Goal: Task Accomplishment & Management: Use online tool/utility

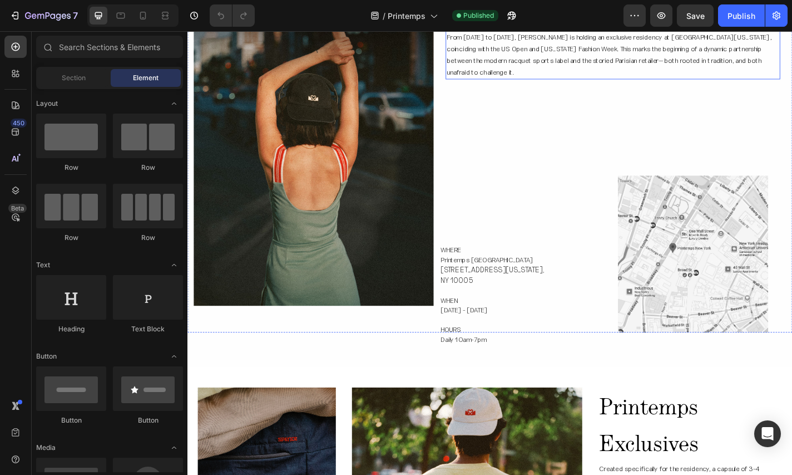
scroll to position [560, 0]
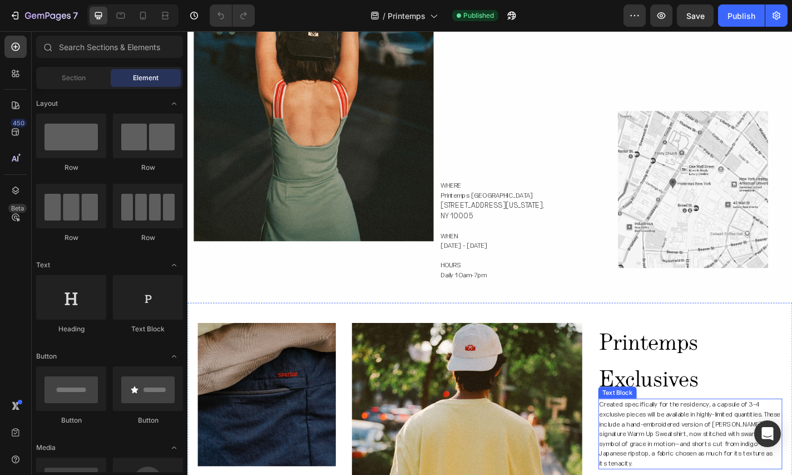
click at [673, 438] on span "Created specifically for the residency, a capsule of 3–4 exclusive pieces will …" at bounding box center [742, 475] width 200 height 74
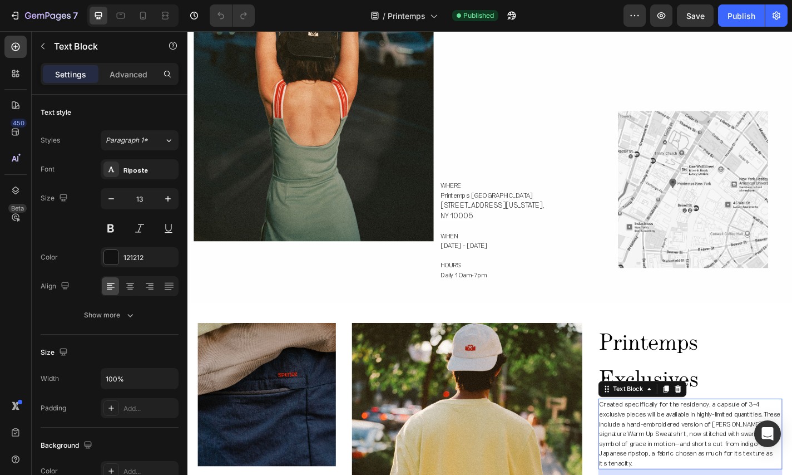
click at [673, 438] on span "Created specifically for the residency, a capsule of 3–4 exclusive pieces will …" at bounding box center [742, 475] width 200 height 74
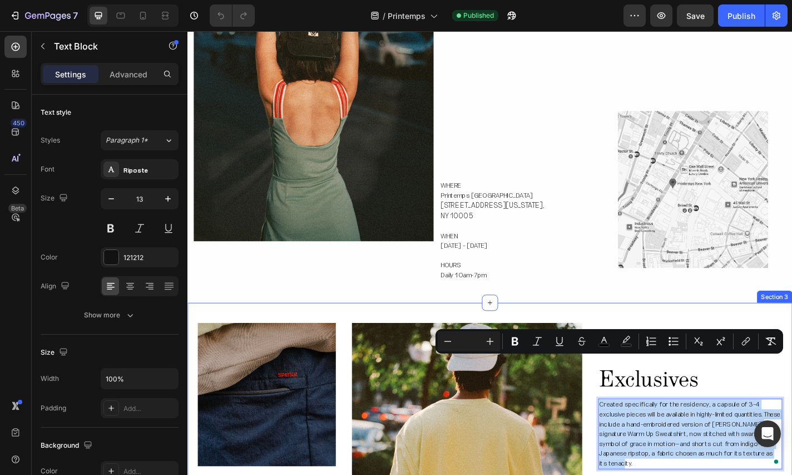
drag, startPoint x: 682, startPoint y: 456, endPoint x: 634, endPoint y: 394, distance: 78.0
copy span "Created specifically for the residency, a capsule of 3–4 exclusive pieces will …"
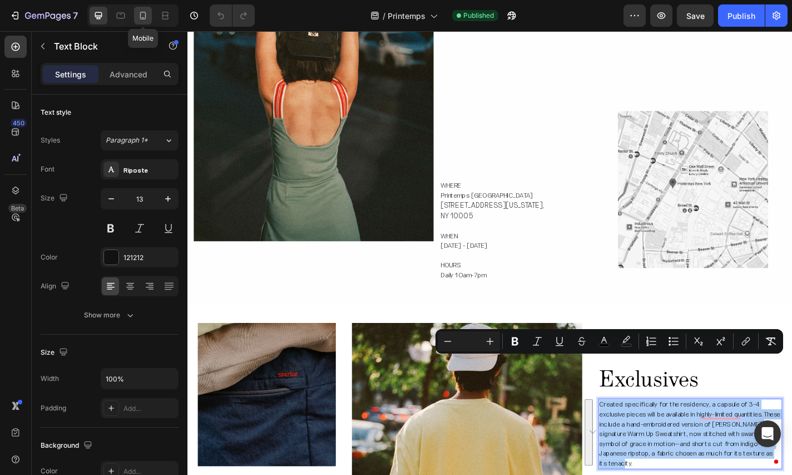
click at [144, 14] on icon at bounding box center [142, 15] width 11 height 11
type input "14"
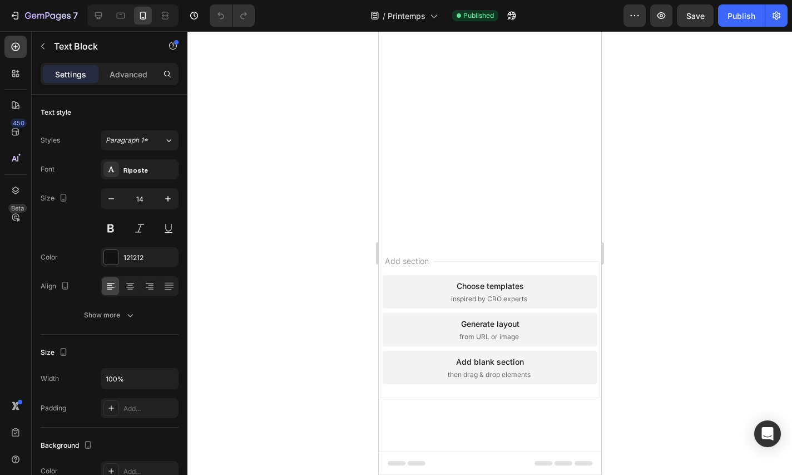
scroll to position [1433, 0]
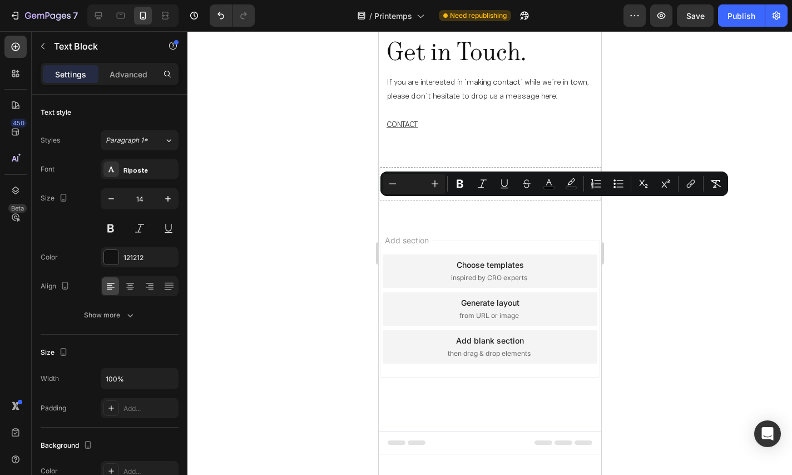
drag, startPoint x: 562, startPoint y: 278, endPoint x: 355, endPoint y: 202, distance: 220.9
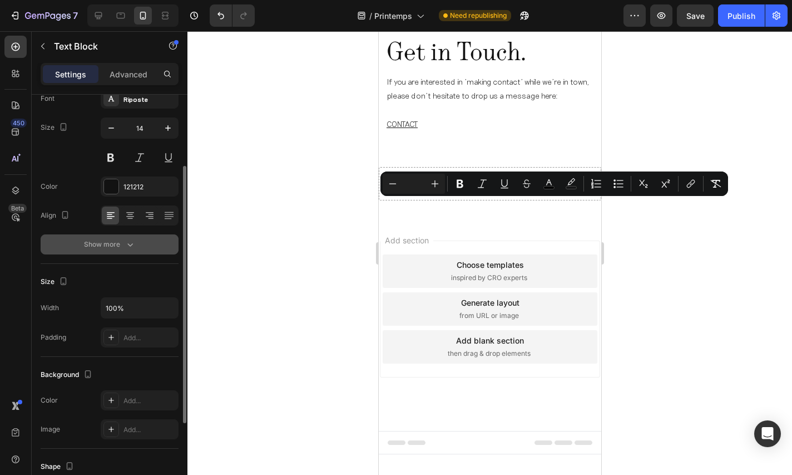
scroll to position [95, 0]
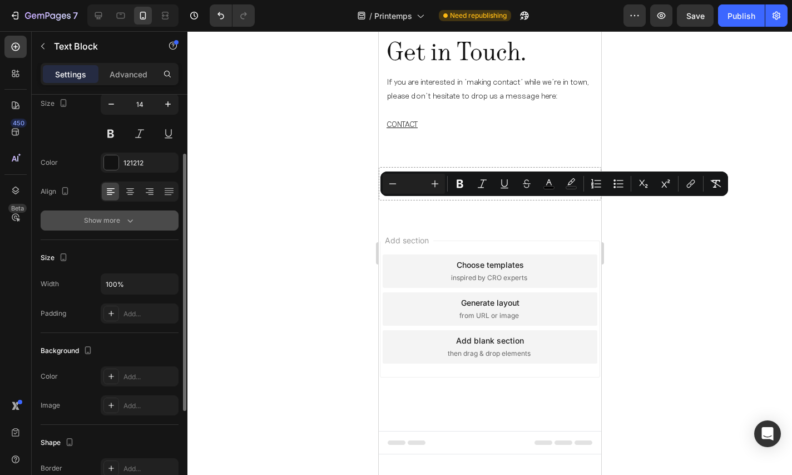
click at [129, 221] on icon "button" at bounding box center [130, 220] width 11 height 11
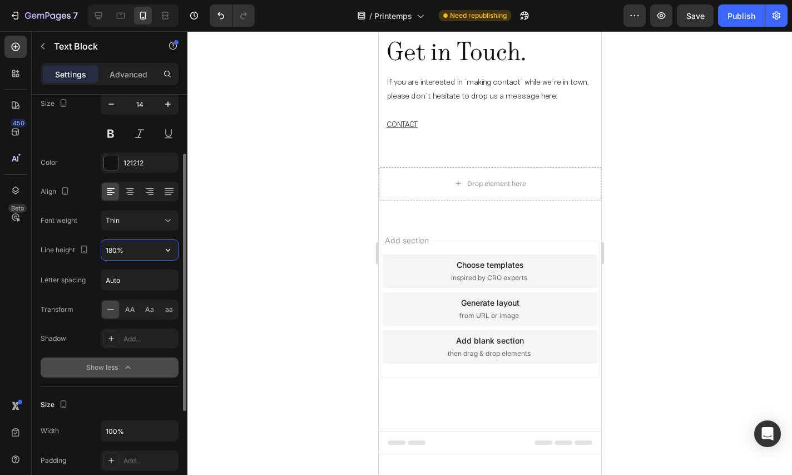
click at [129, 253] on input "180%" at bounding box center [139, 250] width 77 height 20
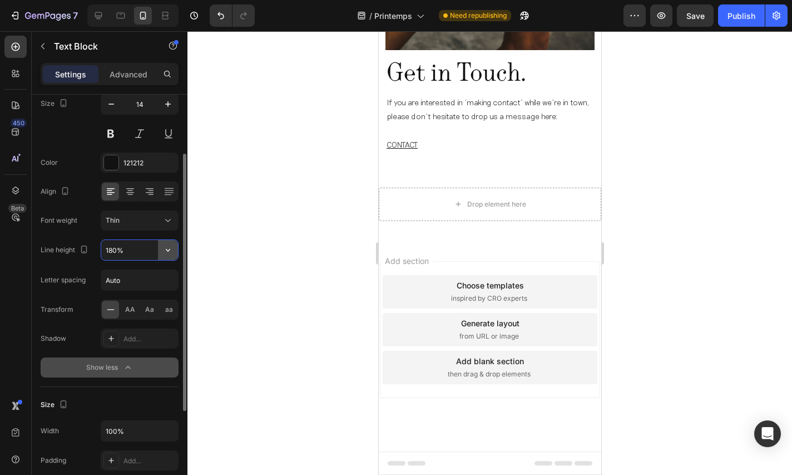
click at [170, 251] on icon "button" at bounding box center [167, 249] width 11 height 11
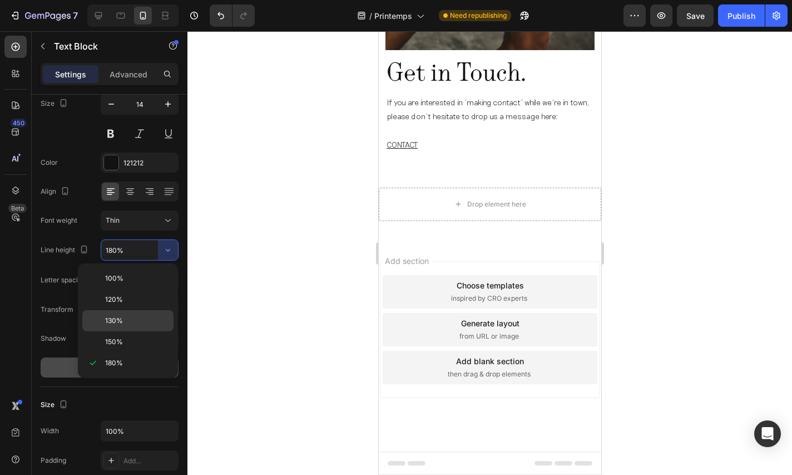
click at [135, 323] on p "130%" at bounding box center [136, 320] width 63 height 10
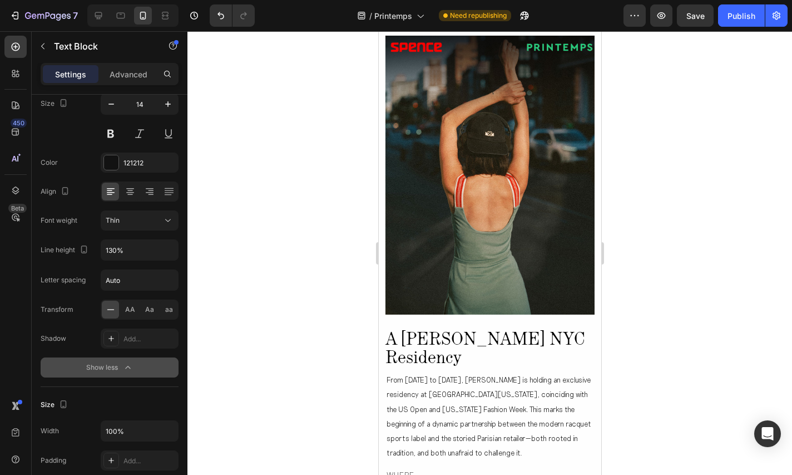
scroll to position [470, 0]
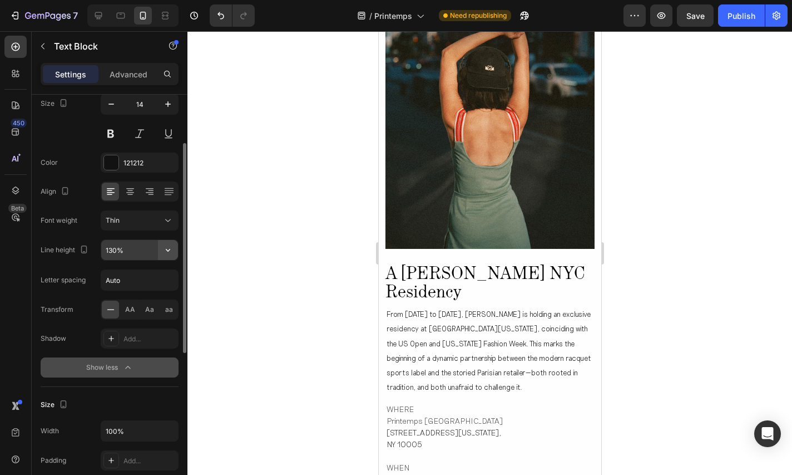
click at [169, 250] on icon "button" at bounding box center [168, 250] width 4 height 3
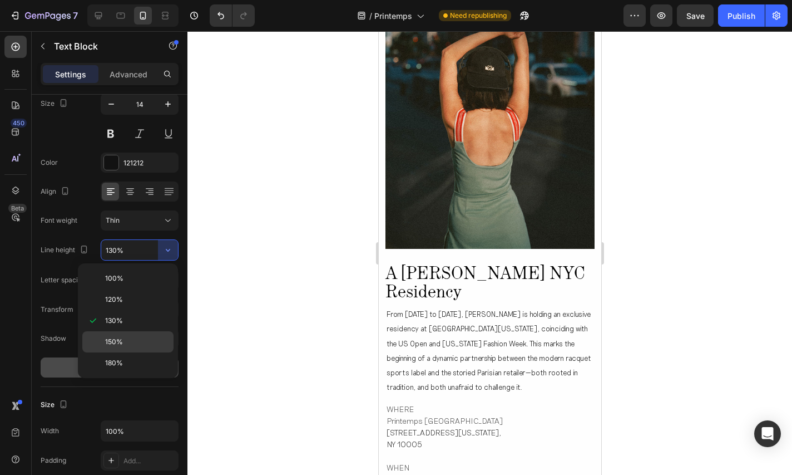
click at [138, 341] on p "150%" at bounding box center [136, 342] width 63 height 10
type input "150%"
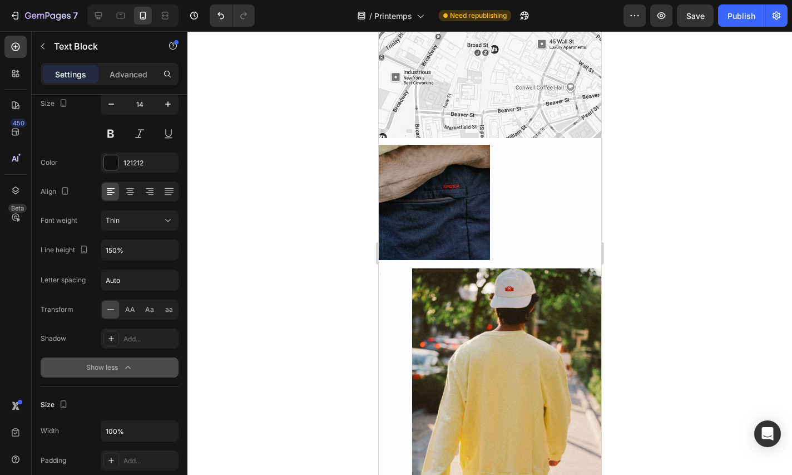
scroll to position [695, 0]
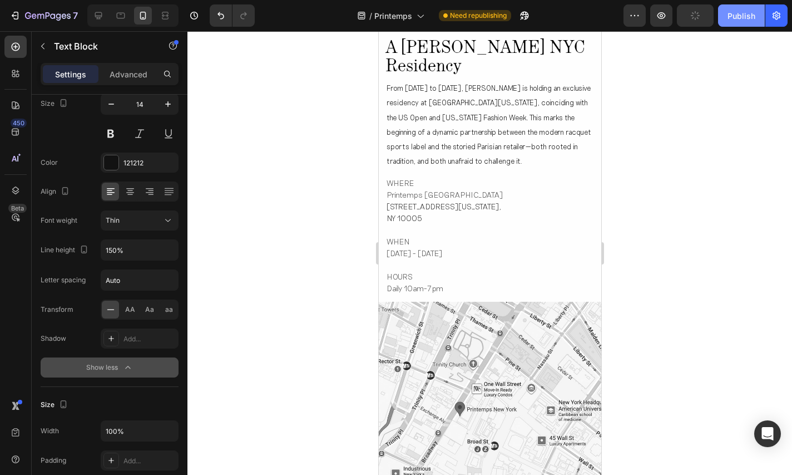
click at [737, 17] on div "Publish" at bounding box center [742, 16] width 28 height 12
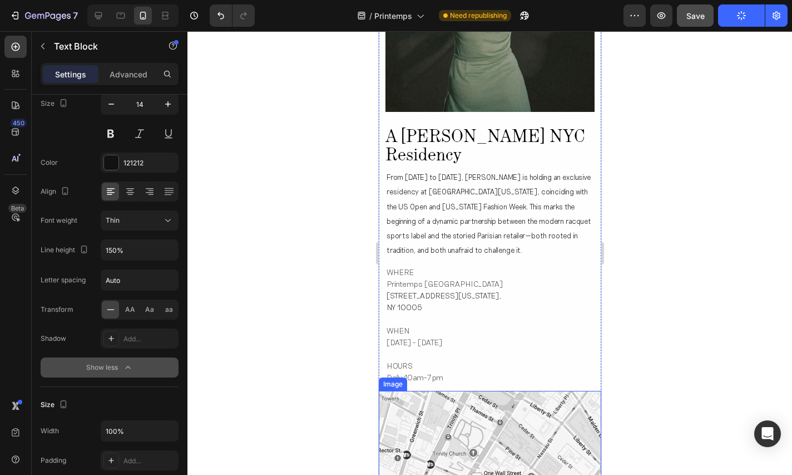
scroll to position [595, 0]
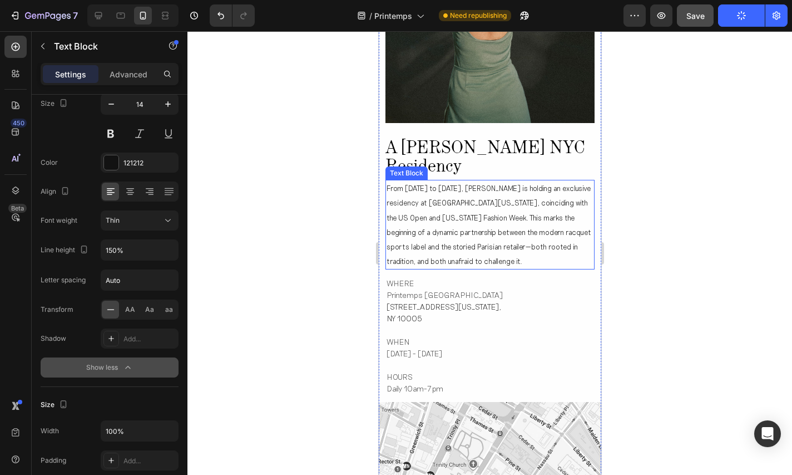
click at [450, 235] on p "From [DATE] to [DATE], [PERSON_NAME] is holding an exclusive residency at [GEOG…" at bounding box center [489, 224] width 207 height 87
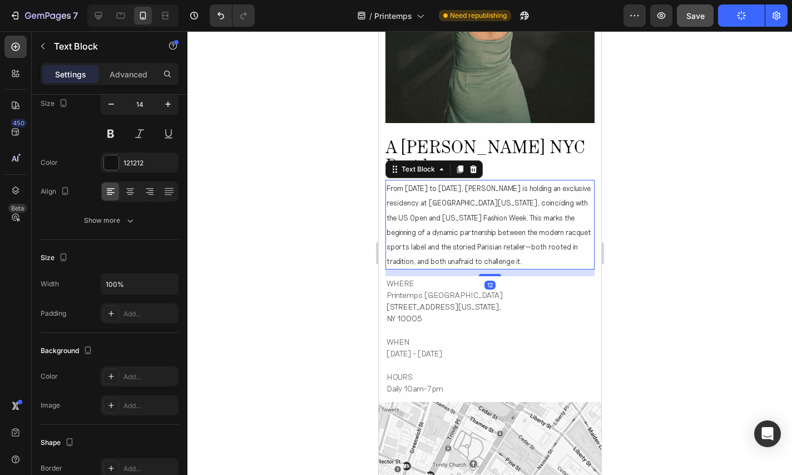
click at [450, 235] on p "From [DATE] to [DATE], [PERSON_NAME] is holding an exclusive residency at [GEOG…" at bounding box center [489, 224] width 207 height 87
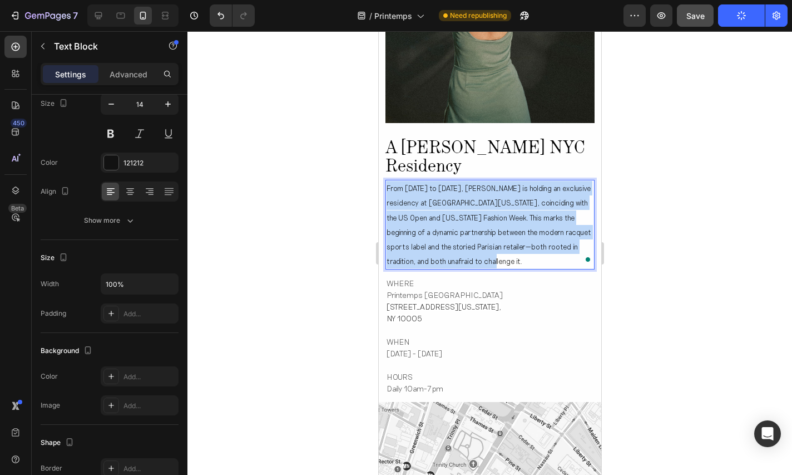
drag, startPoint x: 502, startPoint y: 240, endPoint x: 373, endPoint y: 165, distance: 149.3
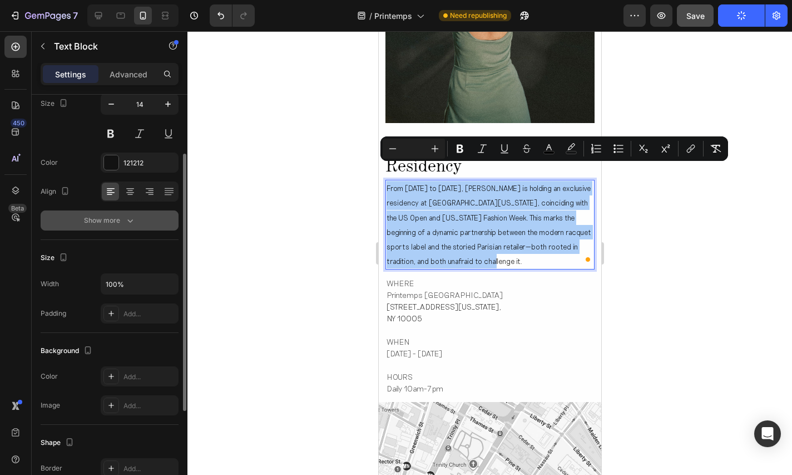
click at [123, 222] on div "Show more" at bounding box center [110, 220] width 52 height 11
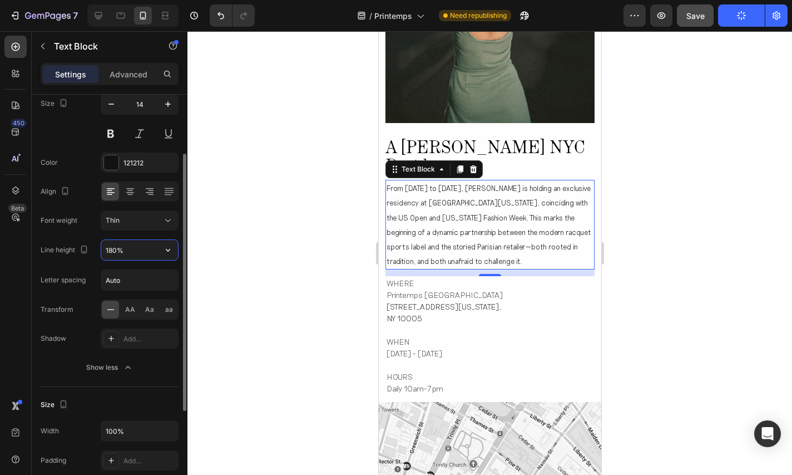
click at [125, 249] on input "180%" at bounding box center [139, 250] width 77 height 20
click at [171, 248] on icon "button" at bounding box center [167, 249] width 11 height 11
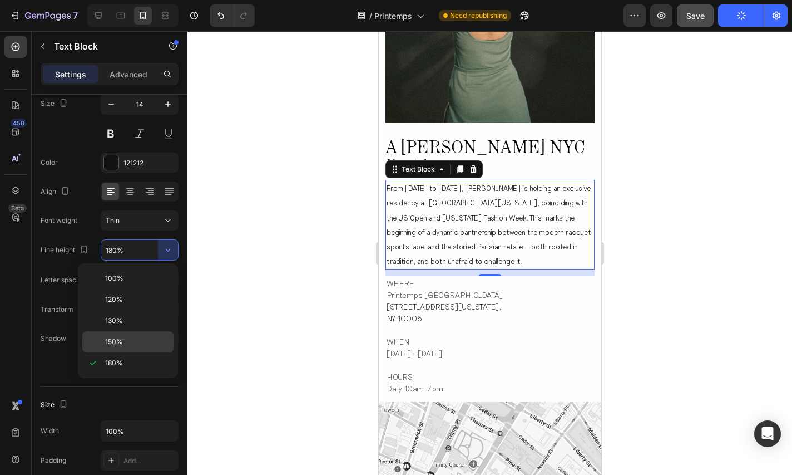
drag, startPoint x: 124, startPoint y: 323, endPoint x: 124, endPoint y: 333, distance: 10.0
click at [124, 333] on div "100% 120% 130% 150% 180%" at bounding box center [127, 321] width 91 height 106
click at [123, 335] on div "150%" at bounding box center [127, 341] width 91 height 21
type input "150%"
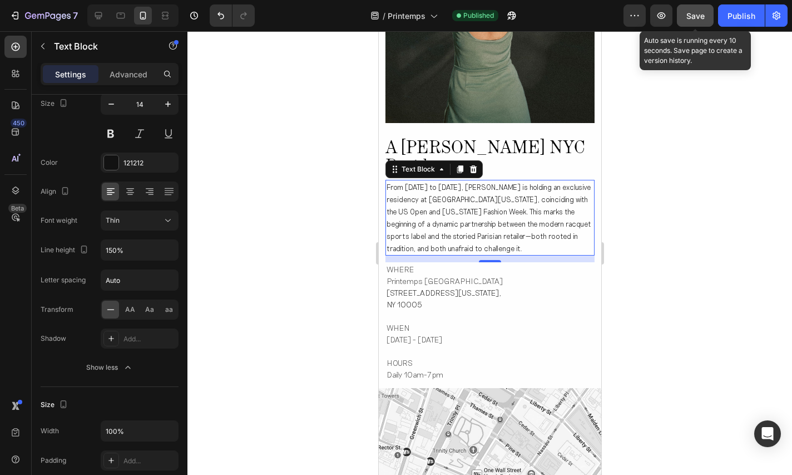
click at [689, 19] on span "Save" at bounding box center [696, 15] width 18 height 9
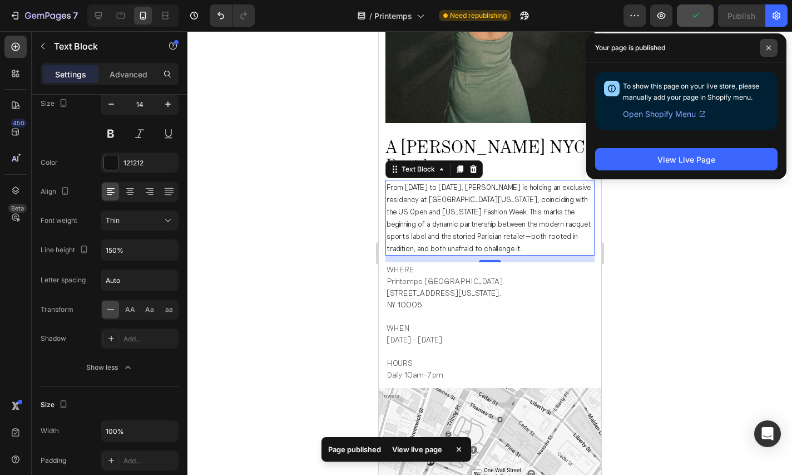
click at [768, 45] on span at bounding box center [769, 48] width 18 height 18
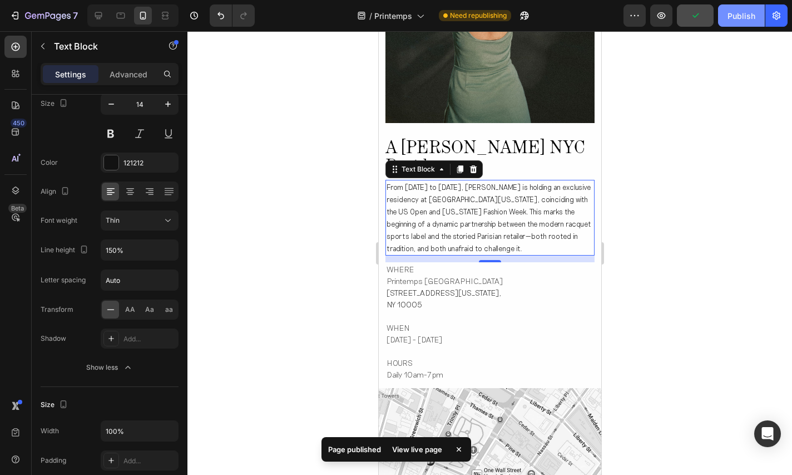
click at [741, 16] on div "Publish" at bounding box center [742, 16] width 28 height 12
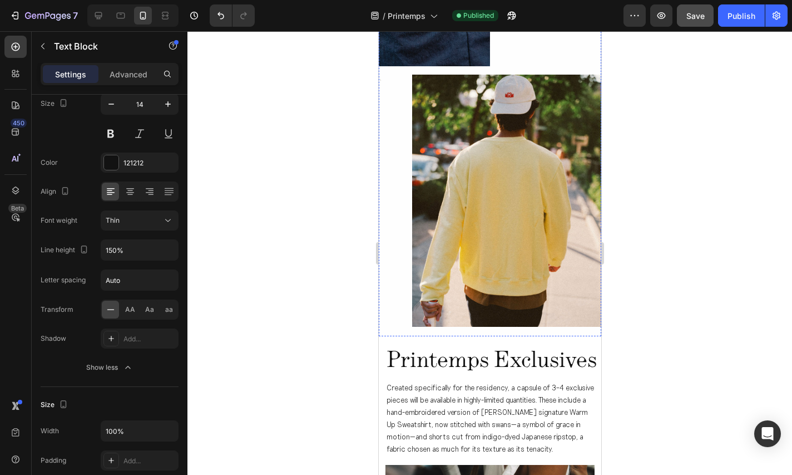
scroll to position [1403, 0]
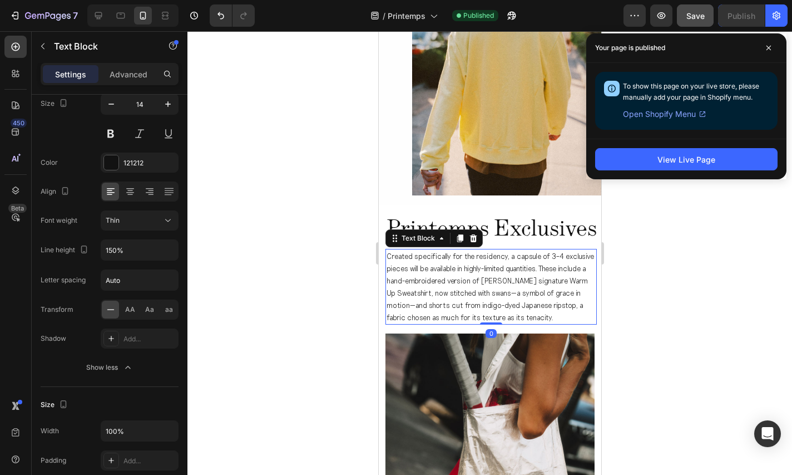
click at [527, 295] on span "Created specifically for the residency, a capsule of 3–4 exclusive pieces will …" at bounding box center [490, 286] width 208 height 70
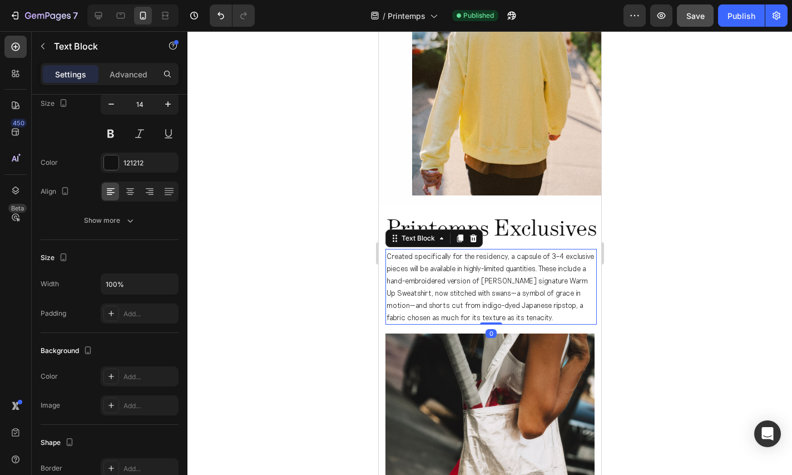
click at [560, 294] on p "Created specifically for the residency, a capsule of 3–4 exclusive pieces will …" at bounding box center [490, 286] width 209 height 73
